Goal: Task Accomplishment & Management: Use online tool/utility

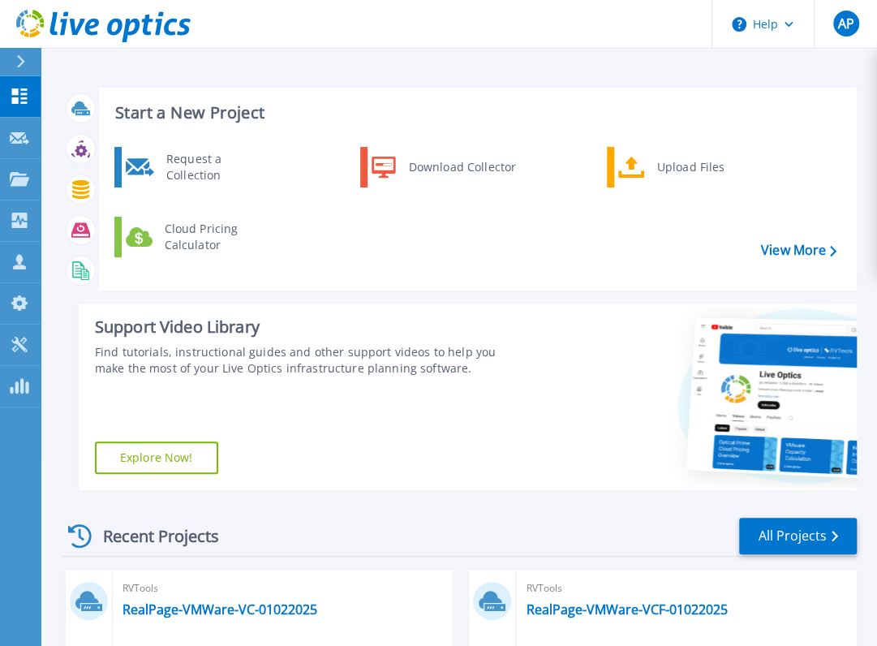
click at [839, 64] on div "Start a New Project Request a Collection Download Collector Upload Files Cloud …" at bounding box center [459, 655] width 836 height 1310
click at [687, 181] on div "Upload Files" at bounding box center [709, 167] width 120 height 32
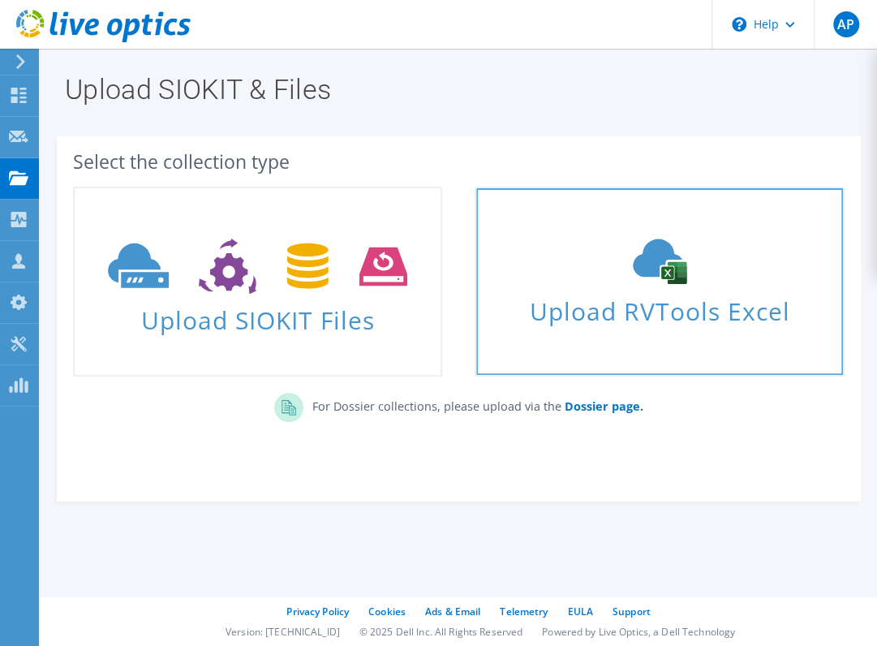
click at [589, 301] on span "Upload RVTools Excel" at bounding box center [659, 307] width 366 height 35
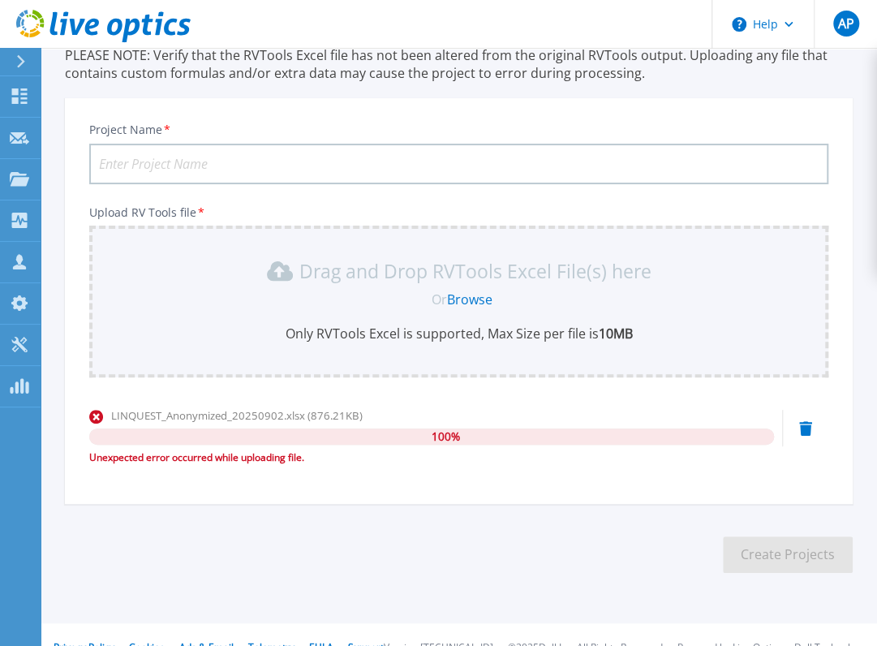
scroll to position [167, 0]
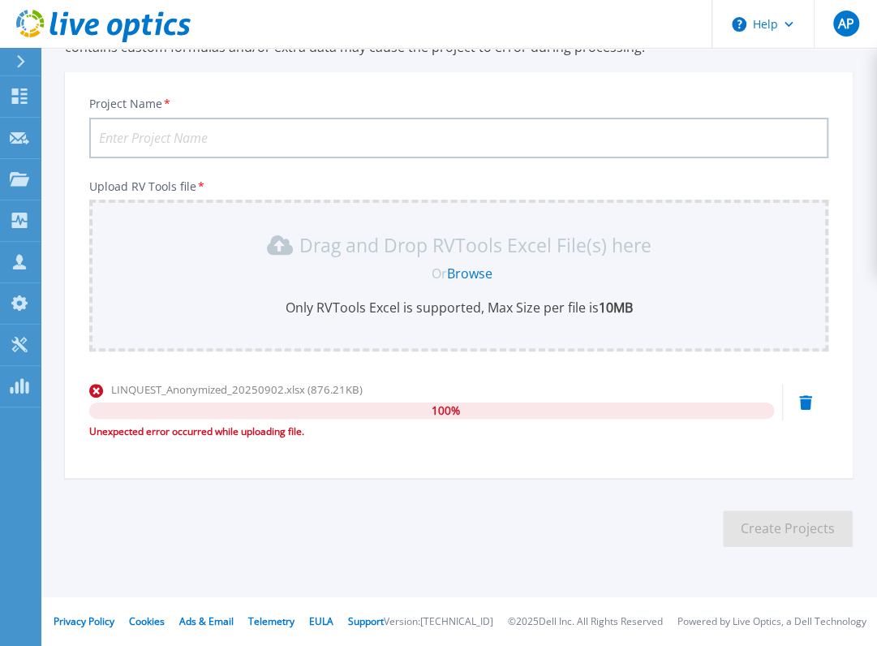
click at [479, 275] on link "Browse" at bounding box center [469, 273] width 45 height 18
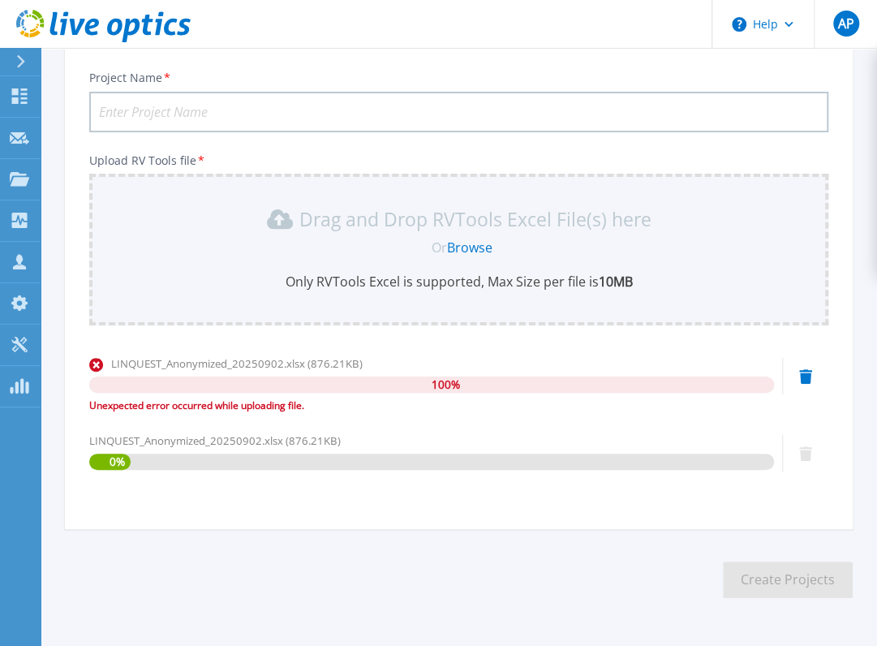
scroll to position [243, 0]
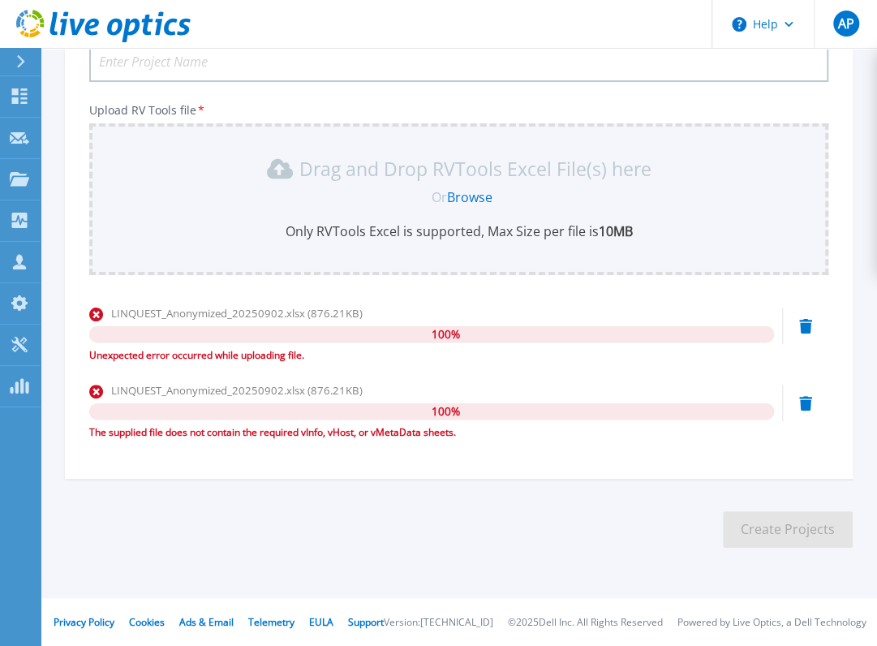
click at [806, 322] on icon at bounding box center [805, 326] width 13 height 15
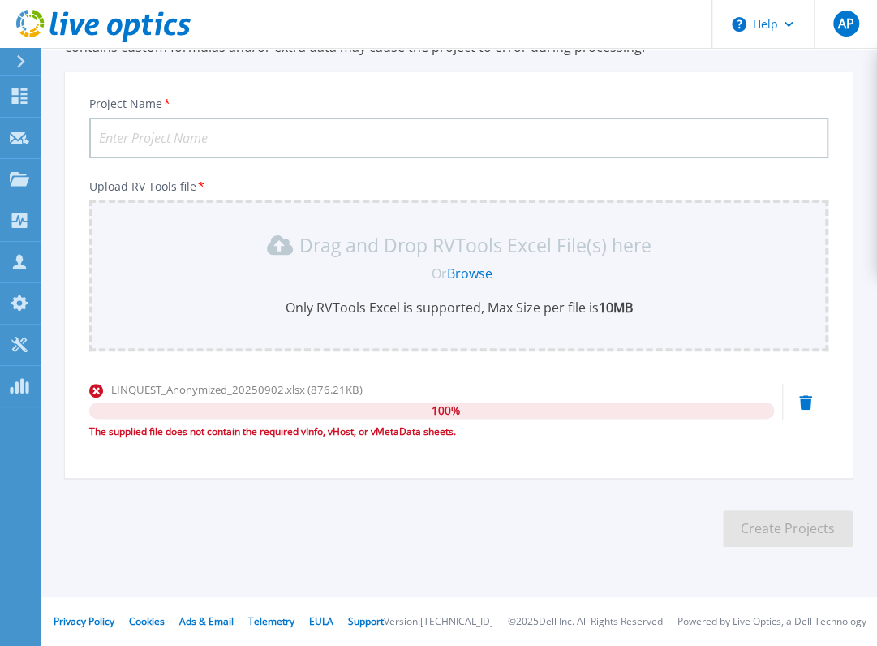
click at [802, 405] on icon at bounding box center [805, 402] width 13 height 15
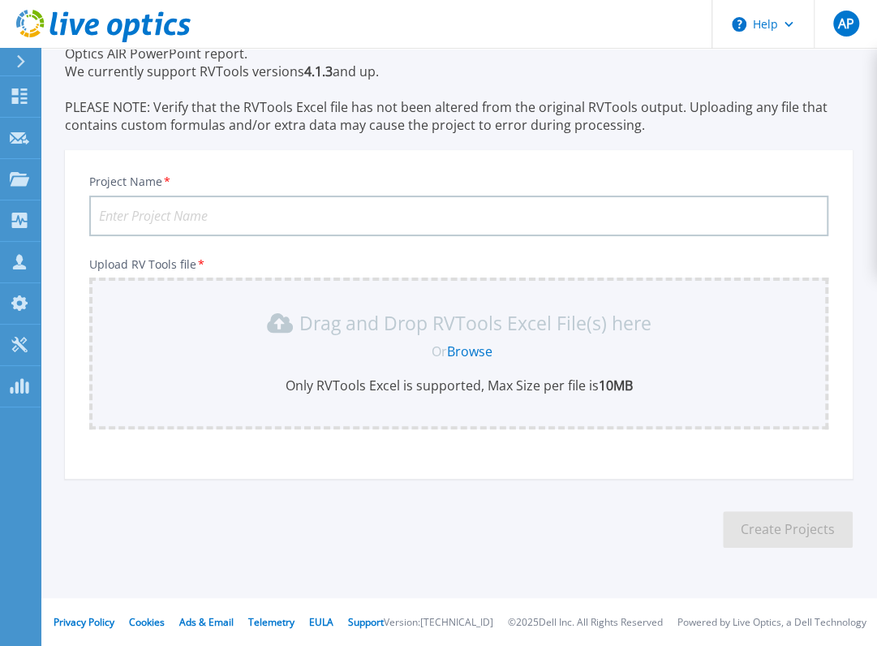
drag, startPoint x: 586, startPoint y: 495, endPoint x: 555, endPoint y: 499, distance: 31.1
click at [586, 495] on section "Upload RVTools Excel Up to 5 RVTools Excel files can be uploaded for the same p…" at bounding box center [459, 271] width 836 height 625
click at [471, 346] on link "Browse" at bounding box center [469, 351] width 45 height 18
